Goal: Transaction & Acquisition: Purchase product/service

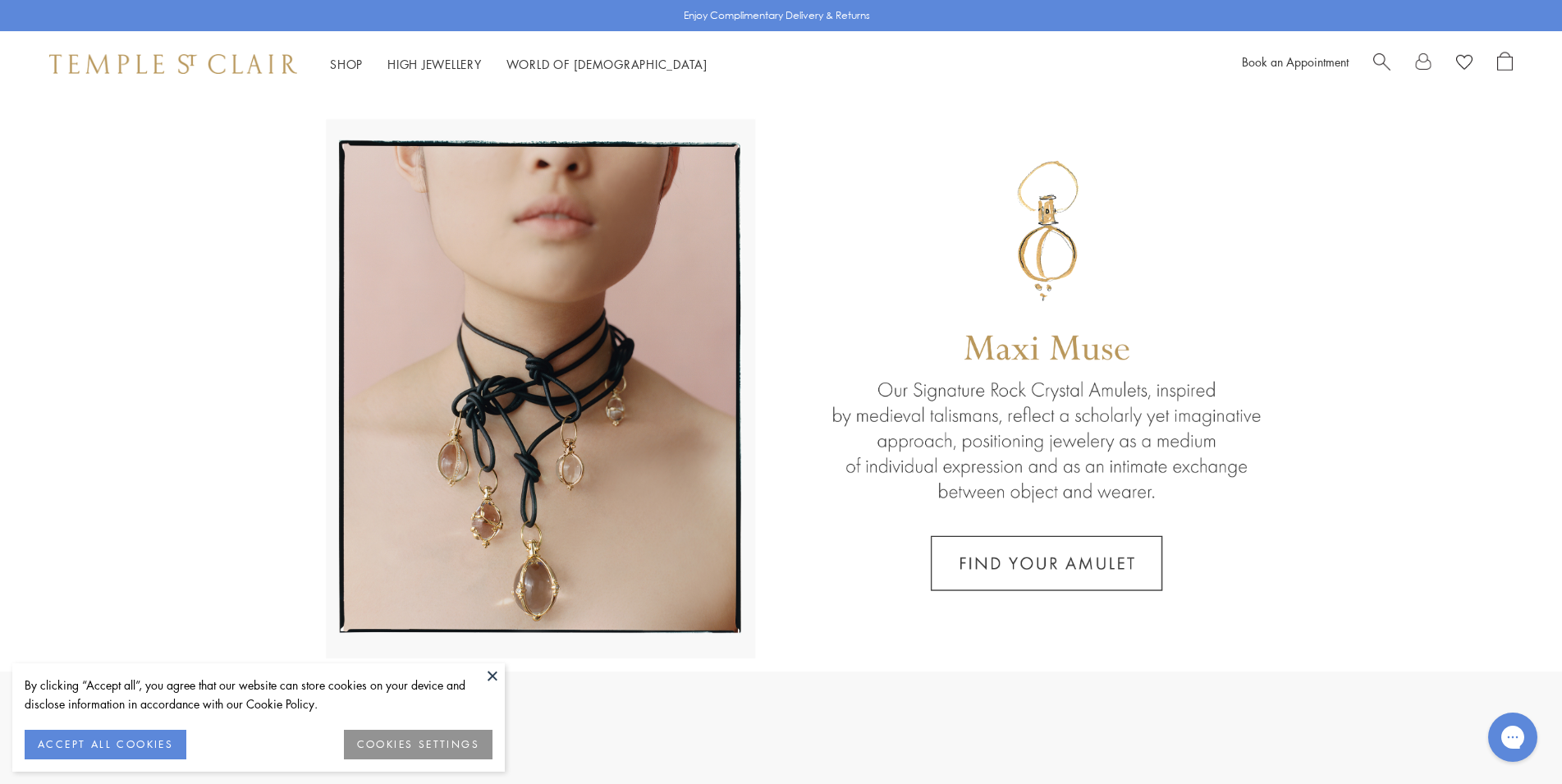
click at [1376, 60] on span "Search" at bounding box center [1382, 60] width 17 height 17
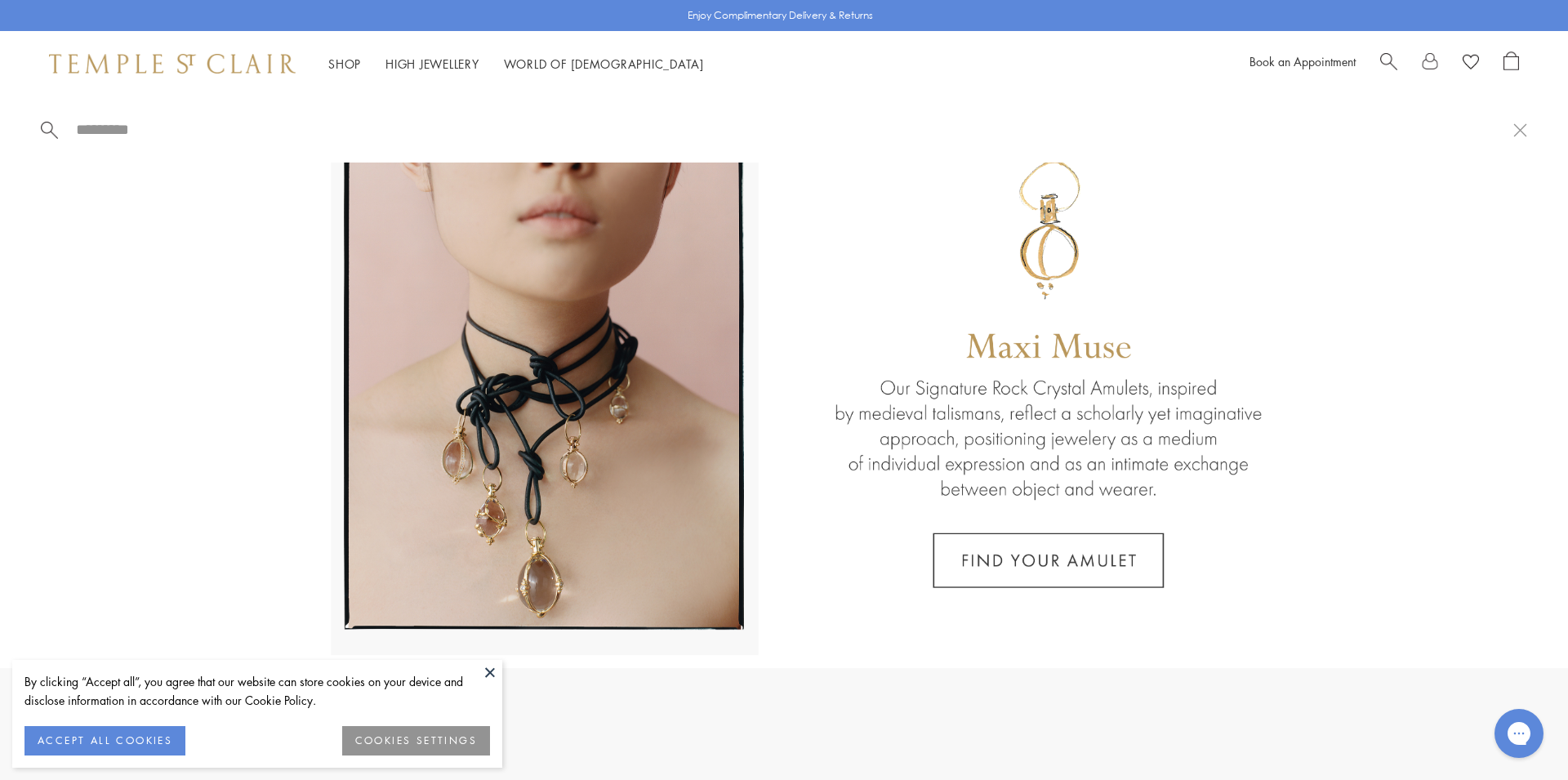
paste input "**********"
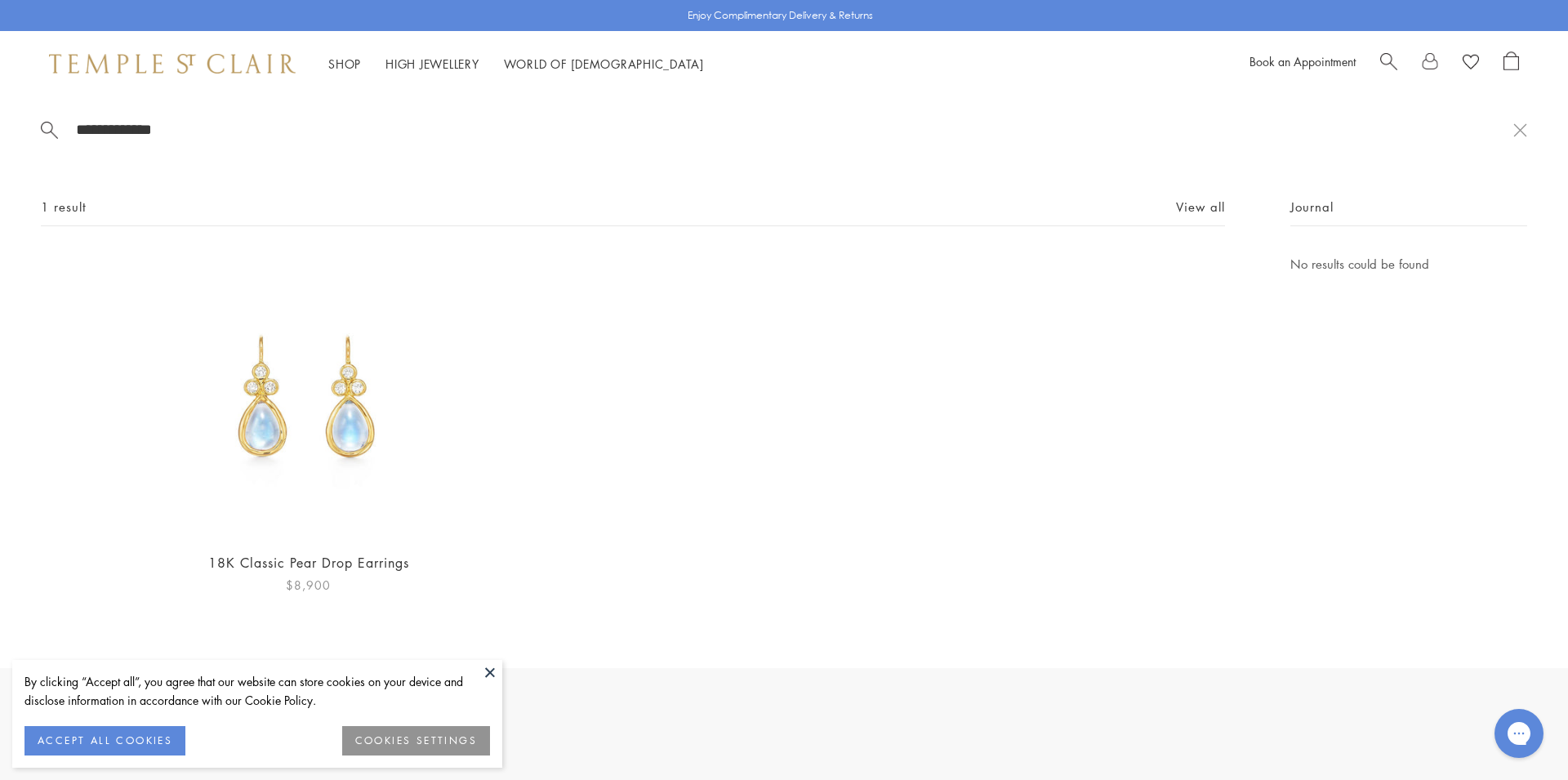
type input "**********"
click at [313, 464] on img at bounding box center [308, 396] width 284 height 284
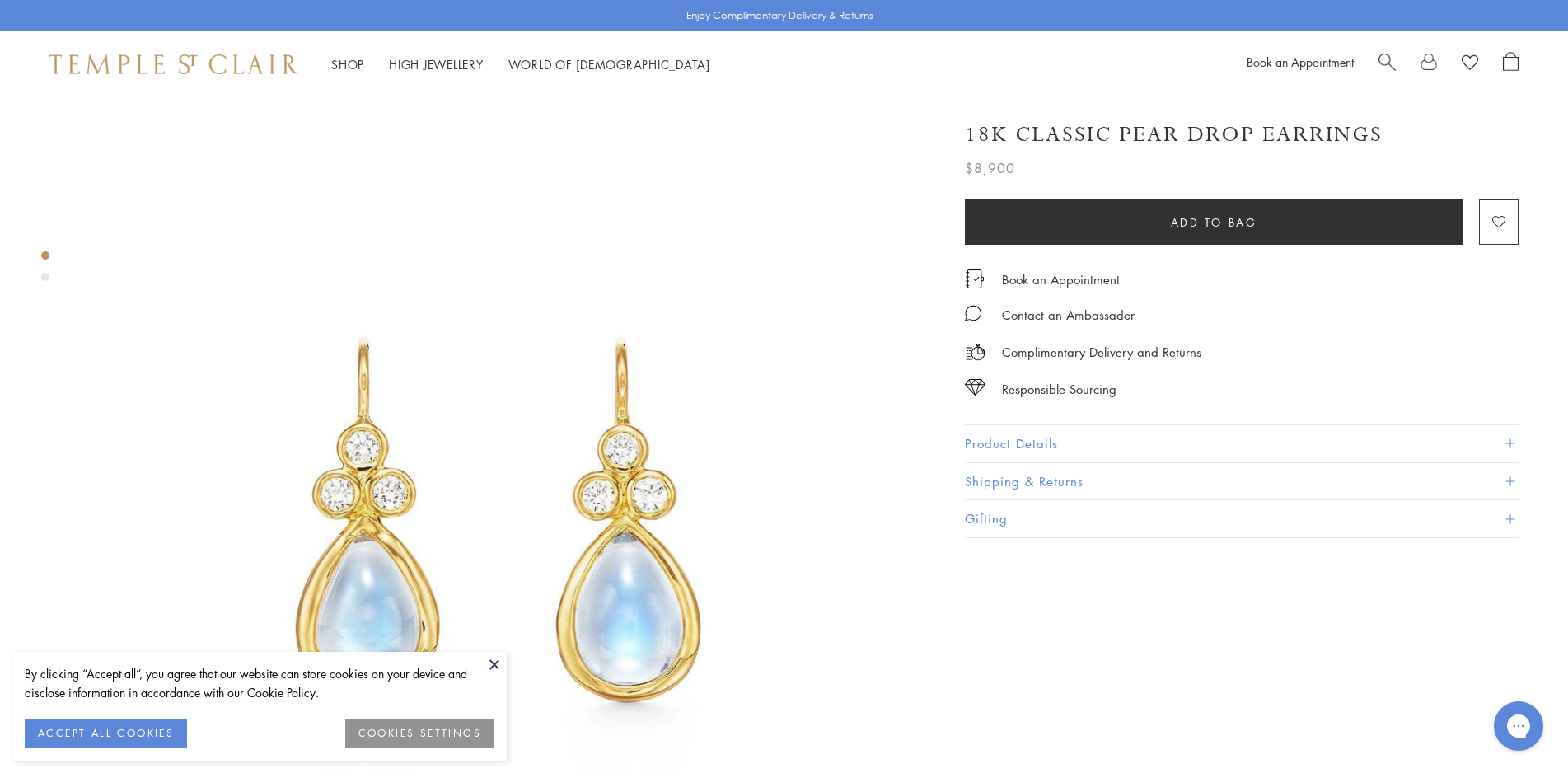
click at [1171, 139] on h1 "18K Classic Pear Drop Earrings" at bounding box center [1174, 135] width 417 height 28
click at [1157, 137] on h1 "18K Classic Pear Drop Earrings" at bounding box center [1174, 135] width 417 height 28
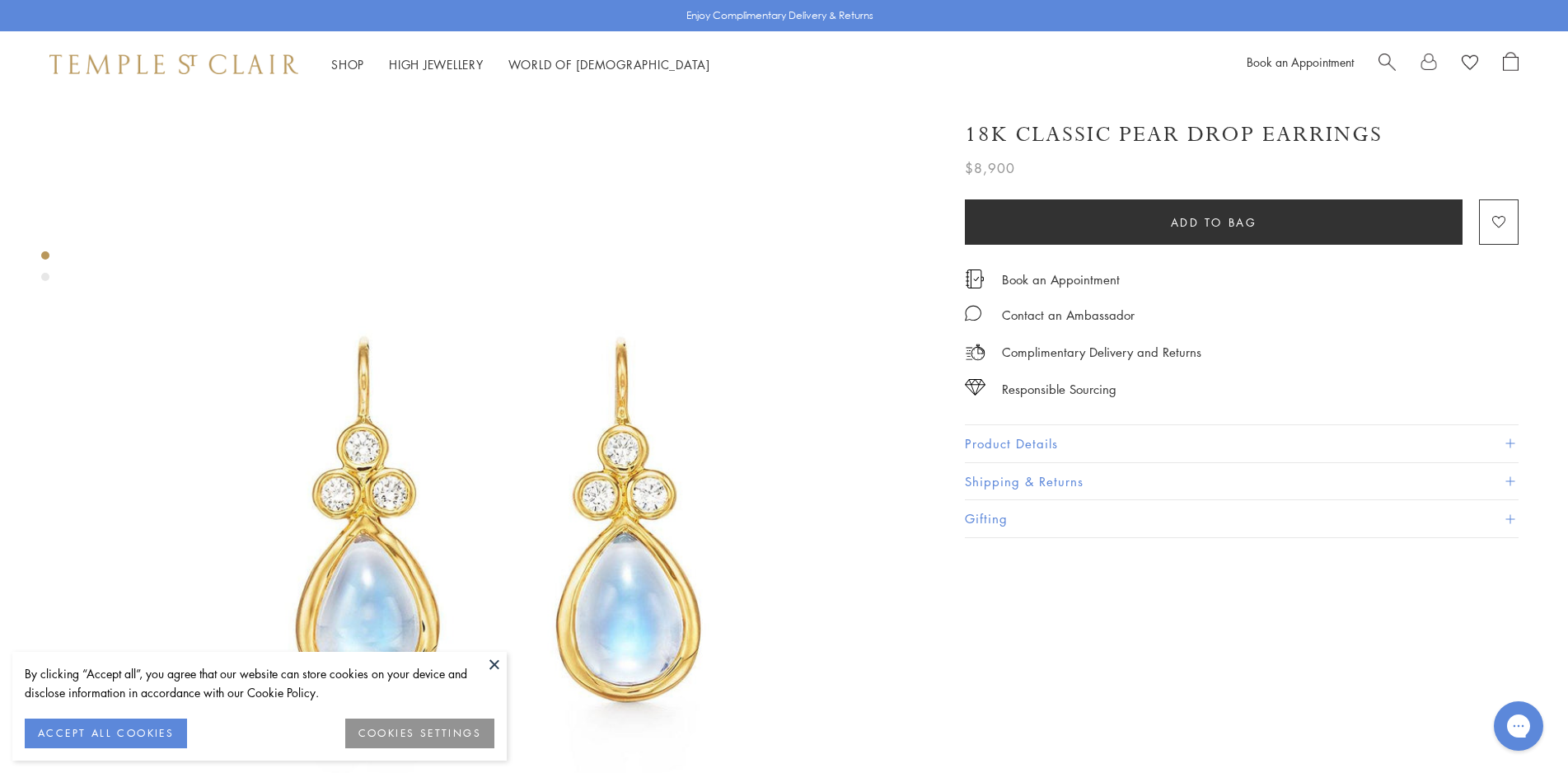
click at [1157, 137] on h1 "18K Classic Pear Drop Earrings" at bounding box center [1174, 135] width 417 height 28
click at [1119, 142] on h1 "18K Classic Pear Drop Earrings" at bounding box center [1174, 135] width 417 height 28
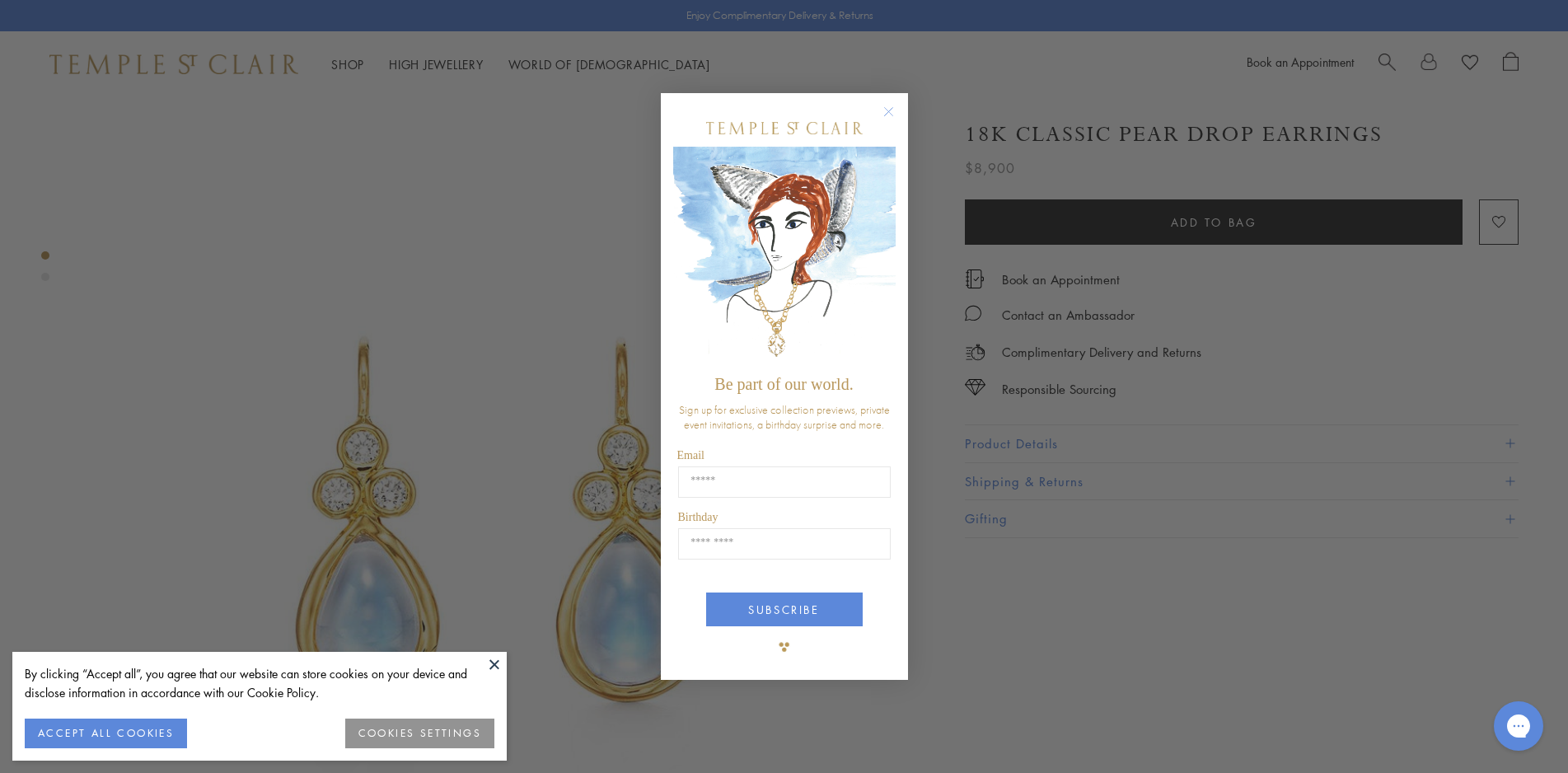
click at [1049, 447] on div "Close dialog Be part of our world. Sign up for exclusive collection previews, p…" at bounding box center [784, 386] width 1568 height 773
click at [887, 114] on icon "Close dialog" at bounding box center [889, 112] width 21 height 21
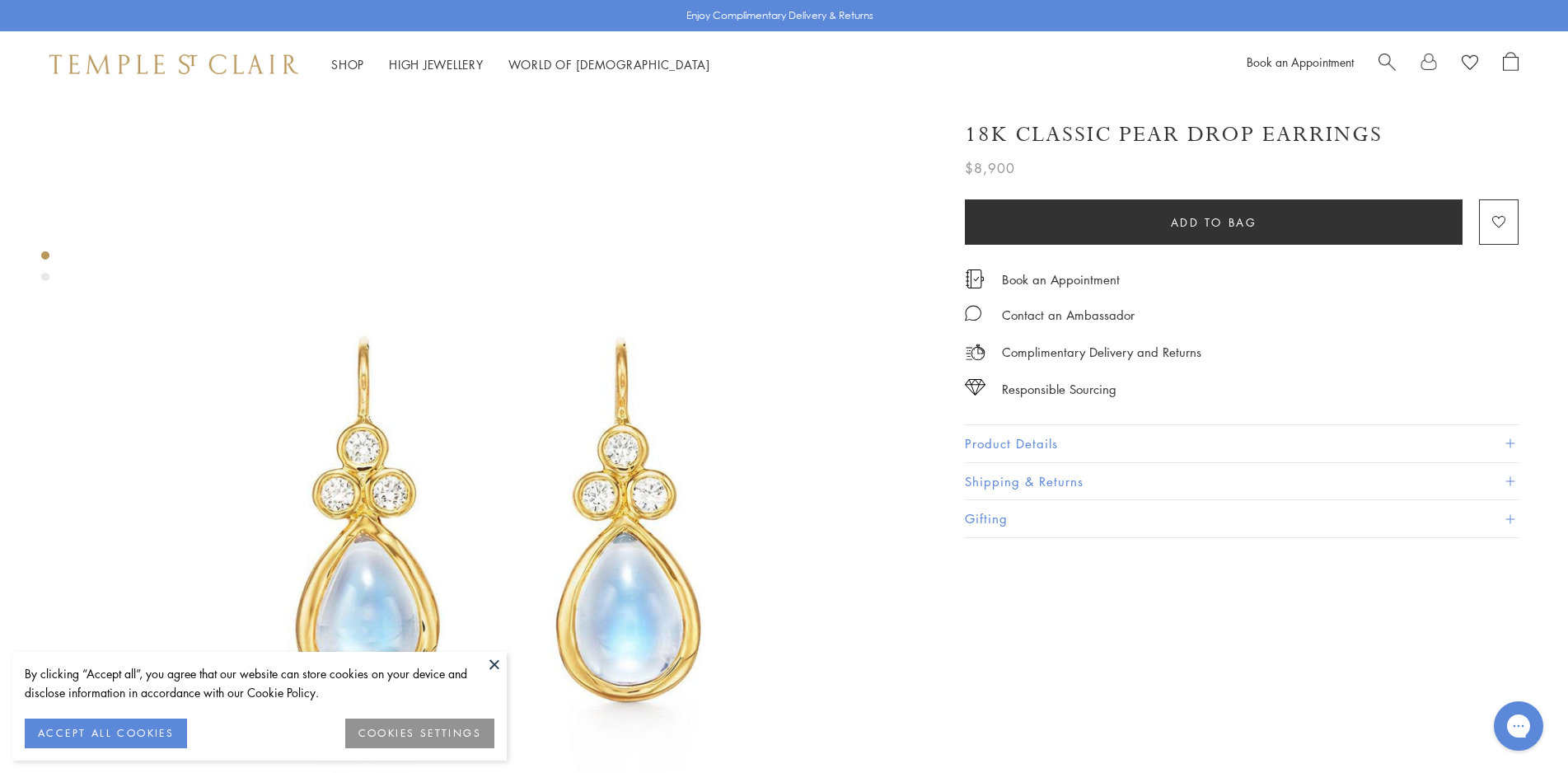
click at [1024, 444] on button "Product Details" at bounding box center [1242, 443] width 554 height 37
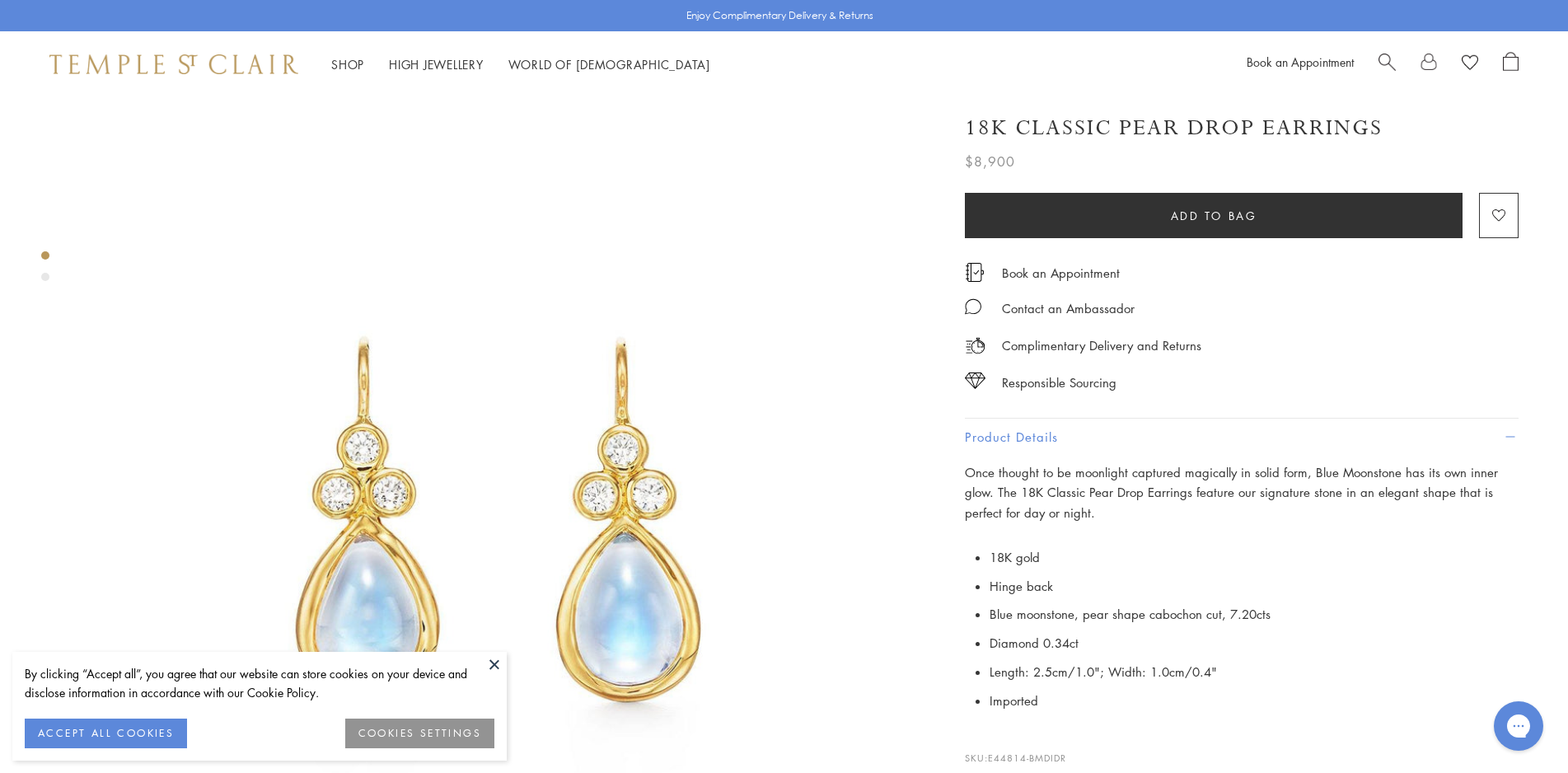
scroll to position [168, 0]
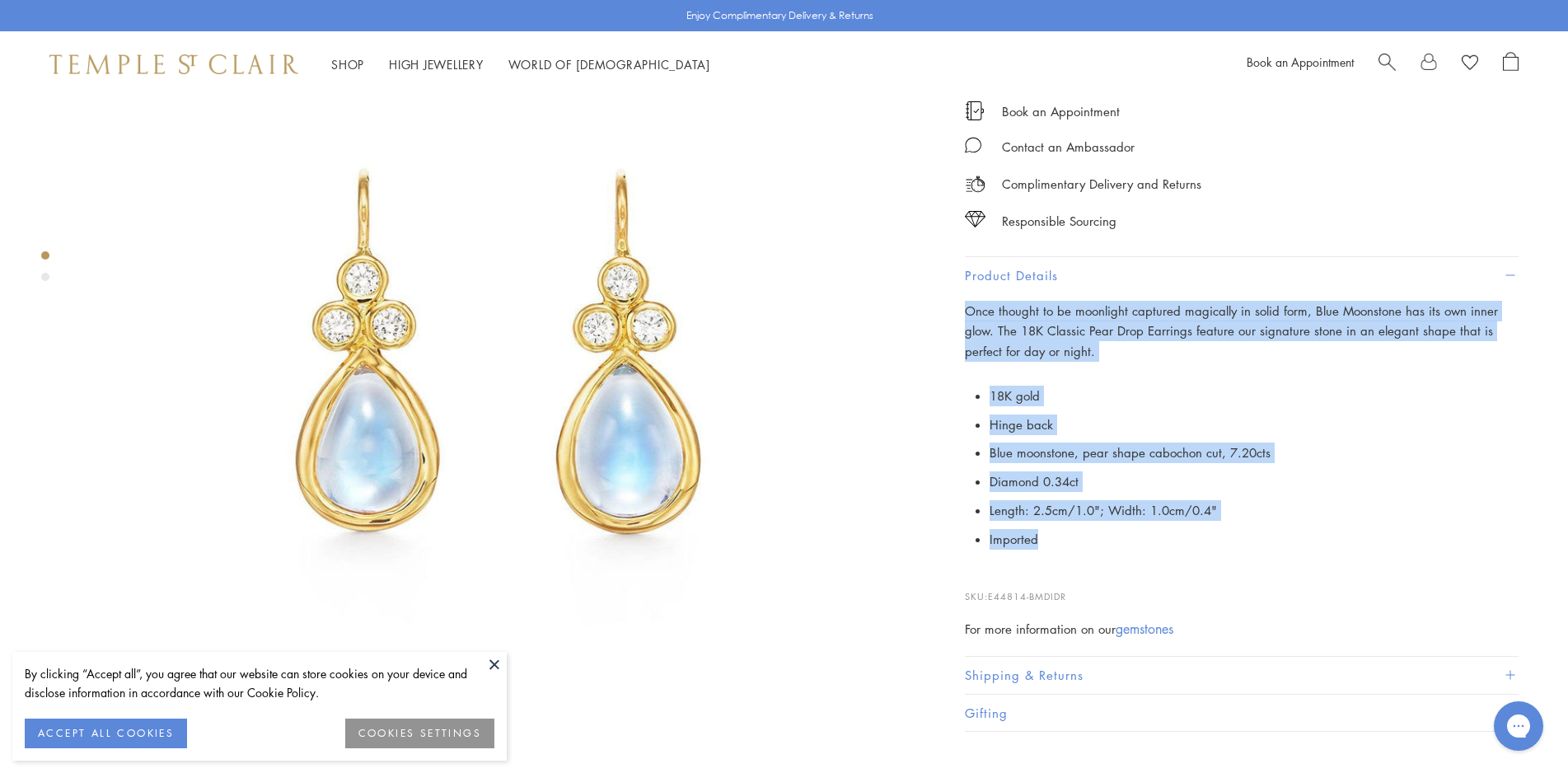
drag, startPoint x: 970, startPoint y: 307, endPoint x: 1291, endPoint y: 703, distance: 509.8
click at [1291, 639] on div "Once thought to be moonlight captured magically in solid form, Blue Moonstone h…" at bounding box center [1242, 470] width 554 height 339
copy div "Once thought to be moonlight captured magically in solid form, Blue Moonstone h…"
click at [0, 0] on li "18K gold" at bounding box center [0, 0] width 0 height 0
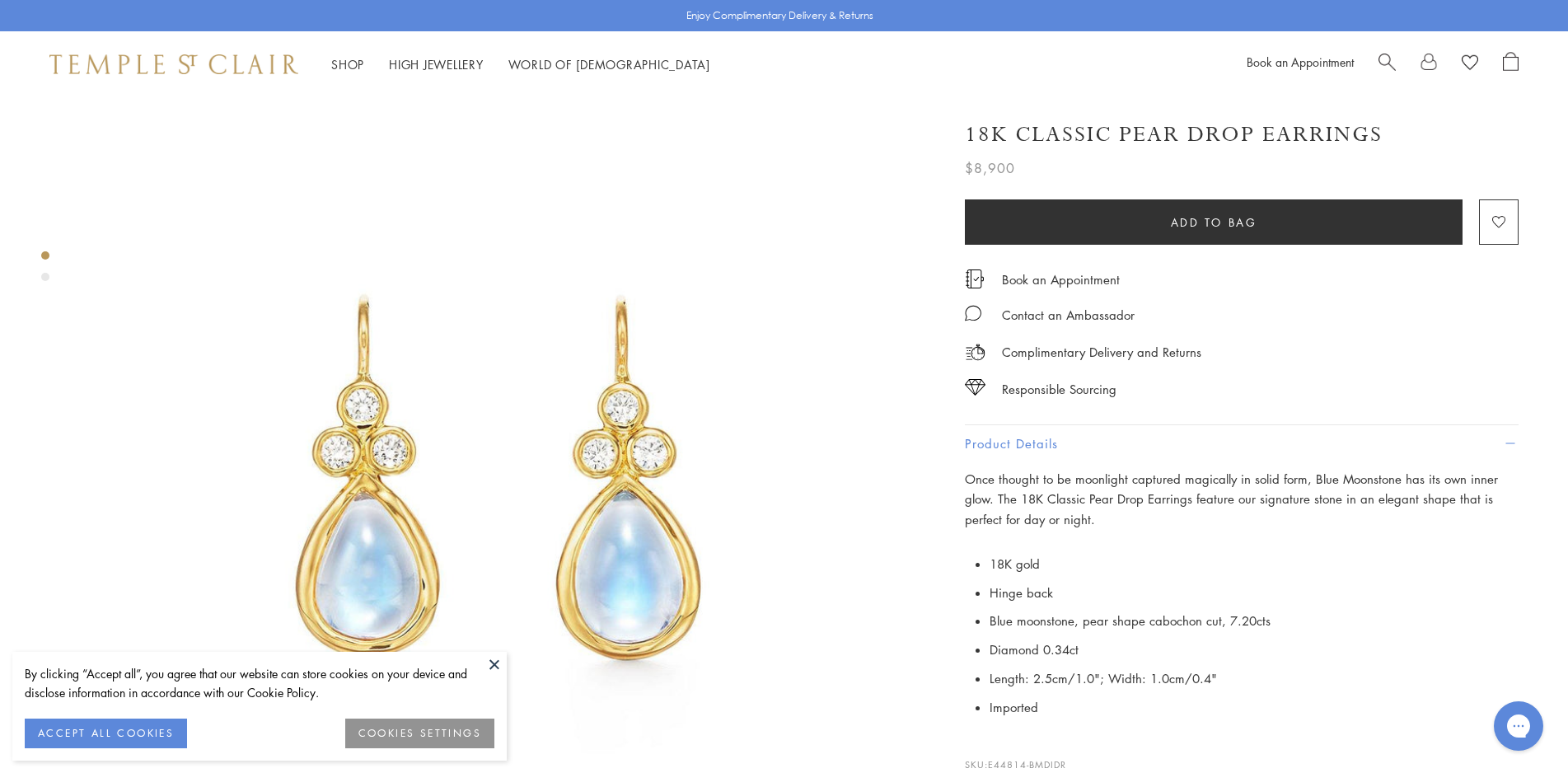
scroll to position [126, 0]
